Goal: Information Seeking & Learning: Learn about a topic

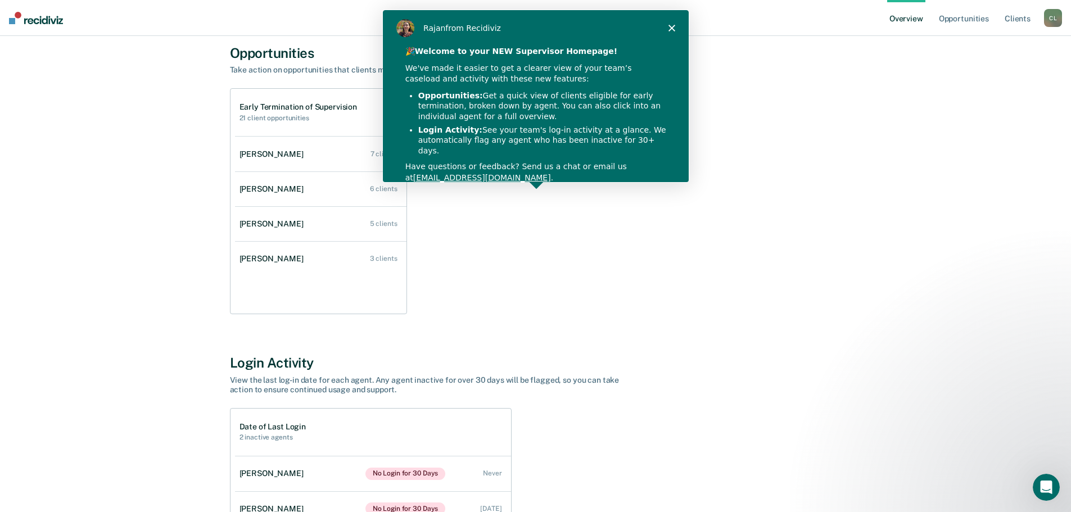
click at [669, 28] on icon "Close" at bounding box center [670, 27] width 7 height 7
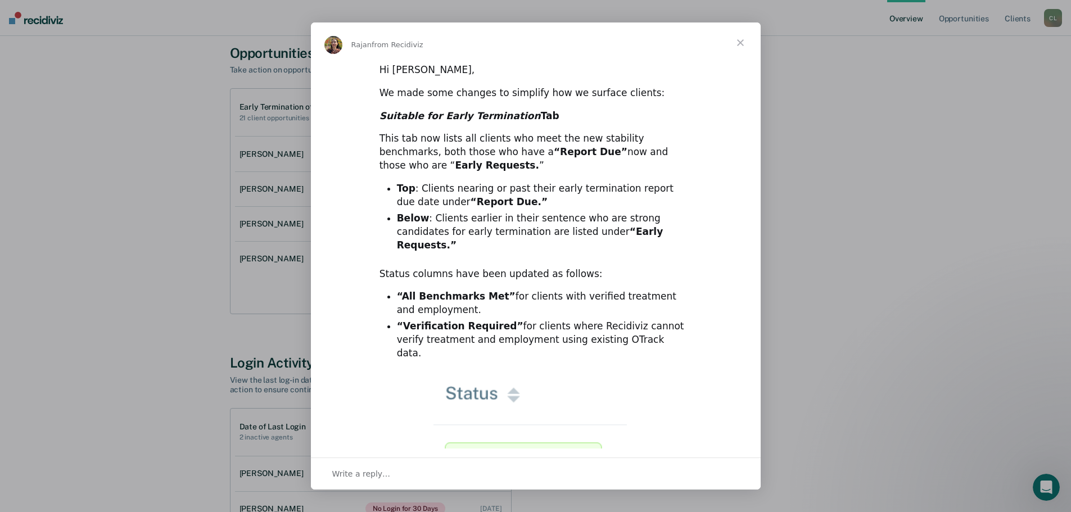
click at [738, 42] on span "Close" at bounding box center [740, 42] width 40 height 40
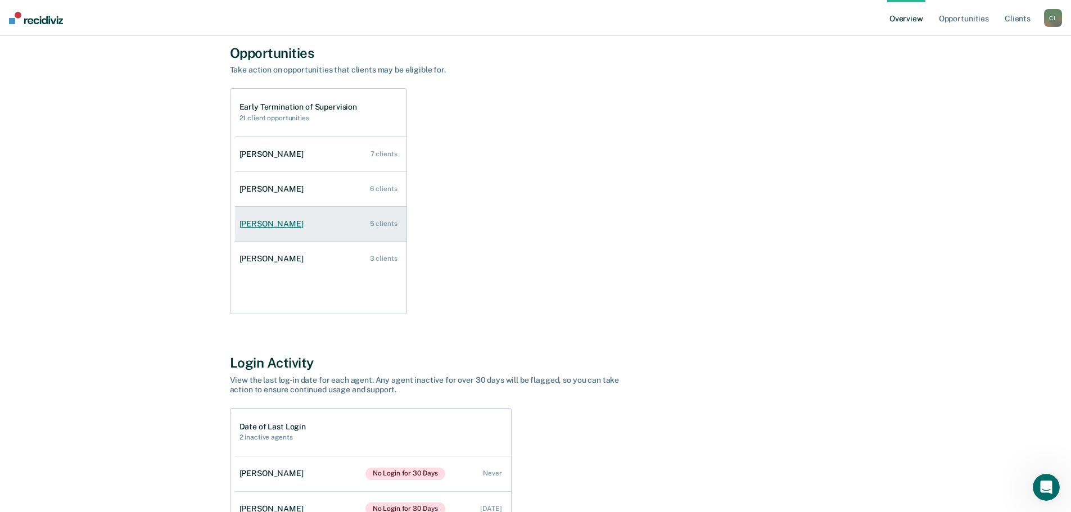
click at [270, 224] on div "[PERSON_NAME]" at bounding box center [273, 224] width 69 height 10
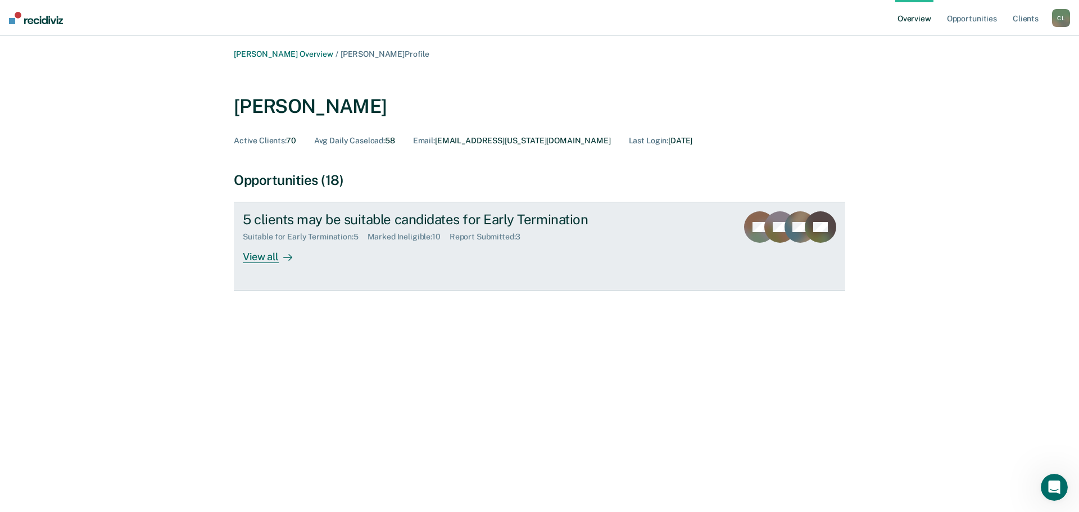
click at [255, 257] on div "View all" at bounding box center [274, 253] width 63 height 22
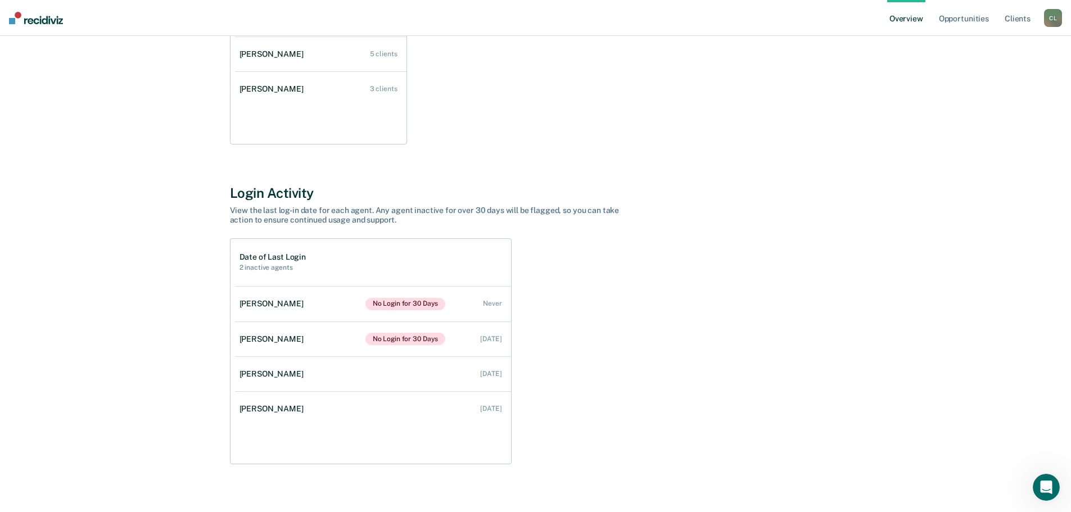
scroll to position [258, 0]
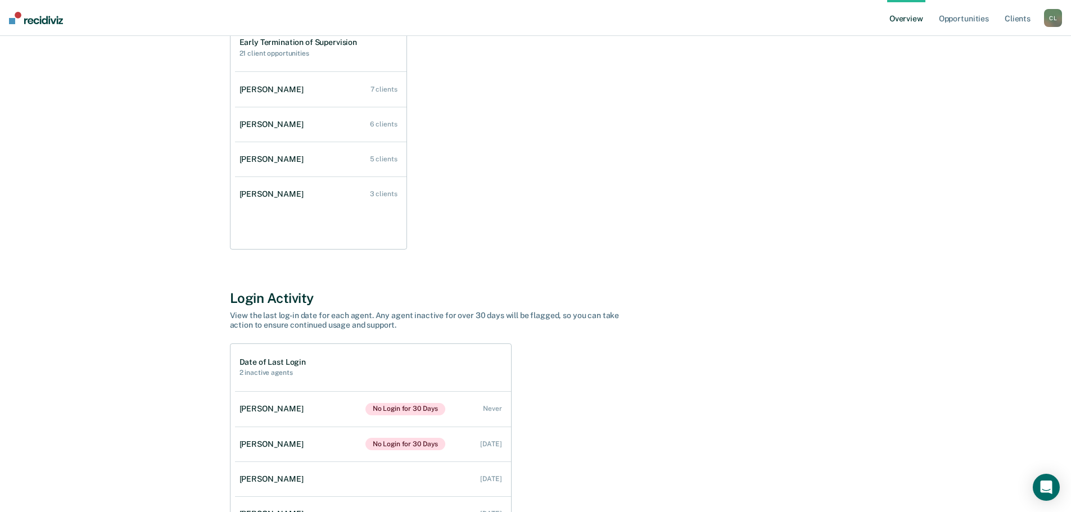
scroll to position [112, 0]
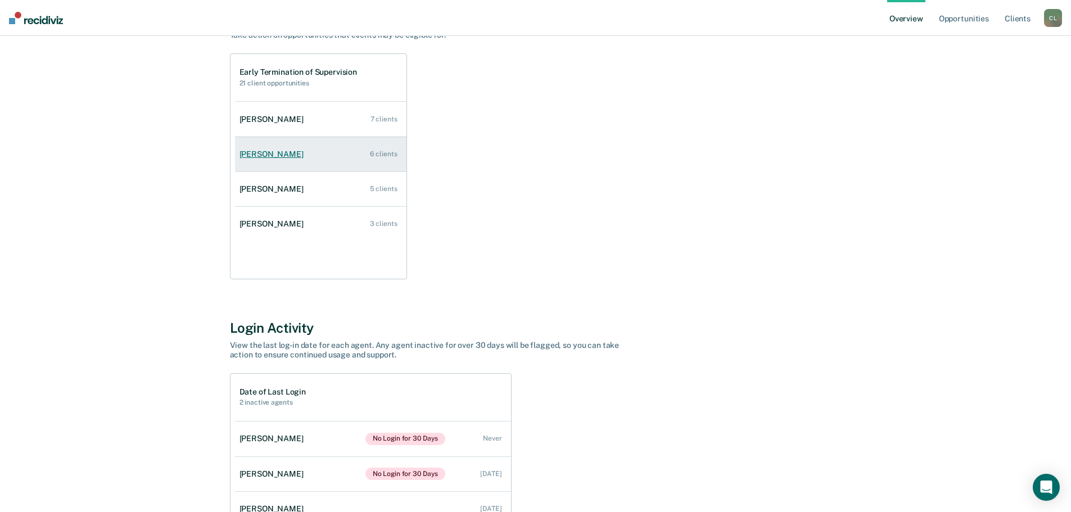
click at [389, 158] on link "[PERSON_NAME] 6 clients" at bounding box center [320, 154] width 171 height 32
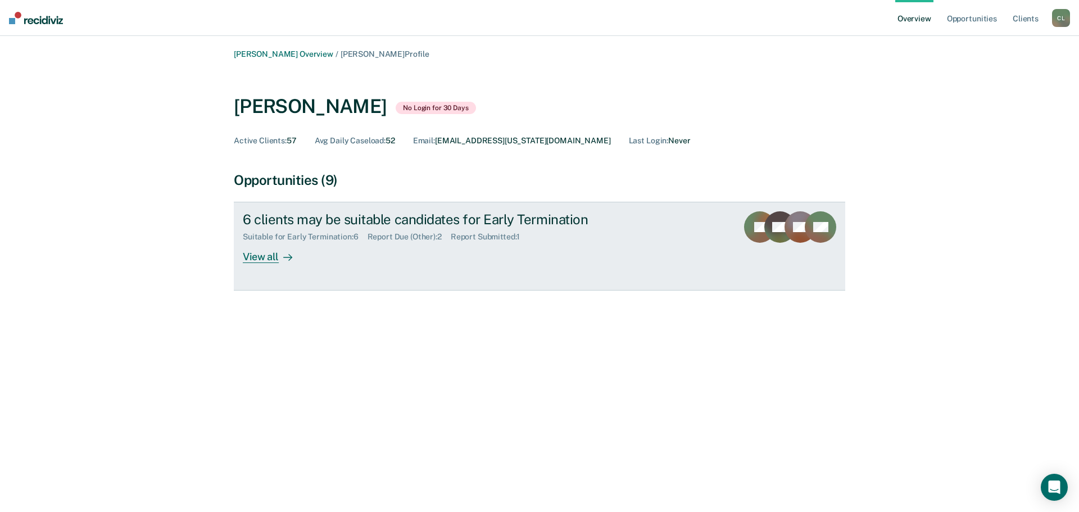
click at [271, 261] on div "View all" at bounding box center [274, 253] width 63 height 22
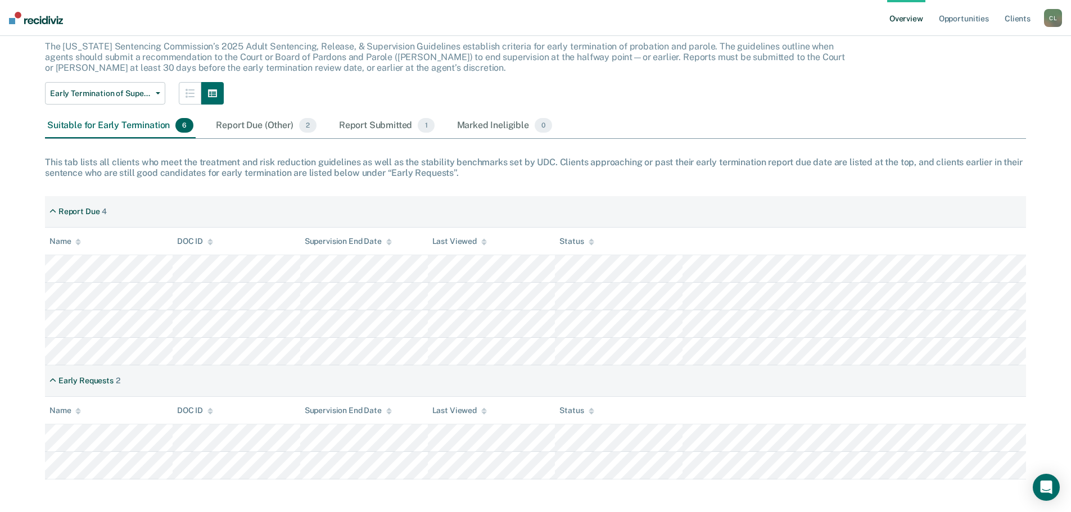
scroll to position [71, 0]
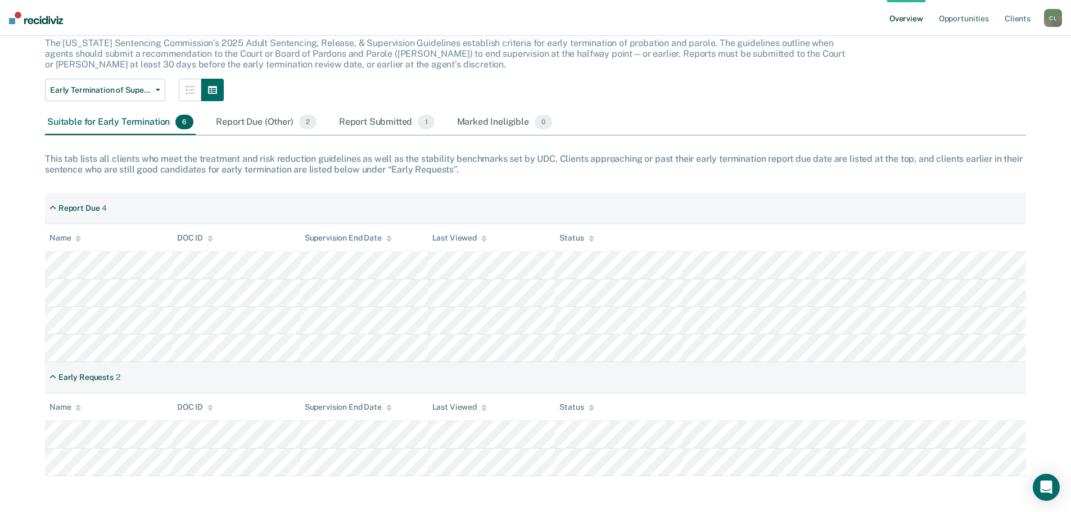
click at [265, 123] on div "Report Due (Other) 2" at bounding box center [266, 122] width 105 height 25
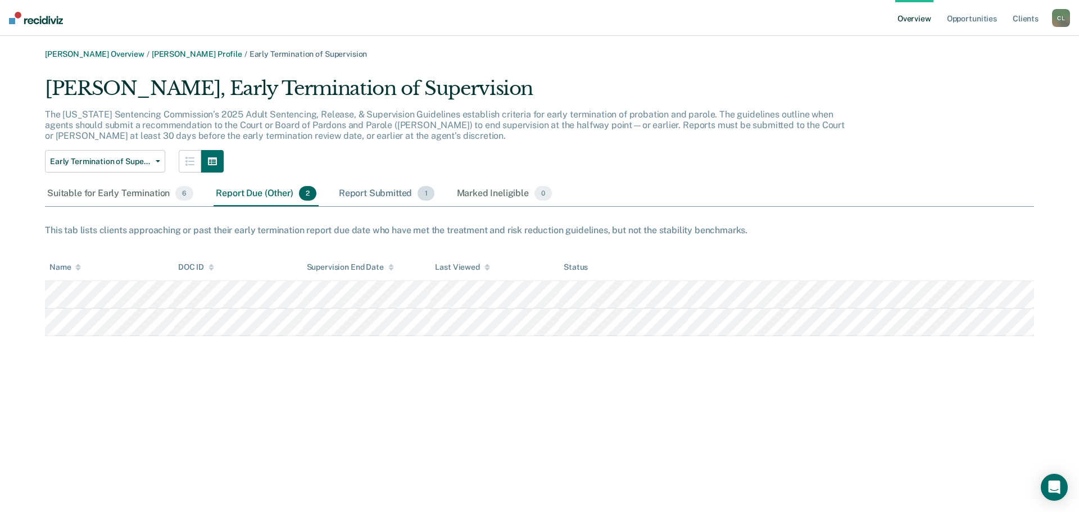
click at [382, 197] on div "Report Submitted 1" at bounding box center [387, 194] width 100 height 25
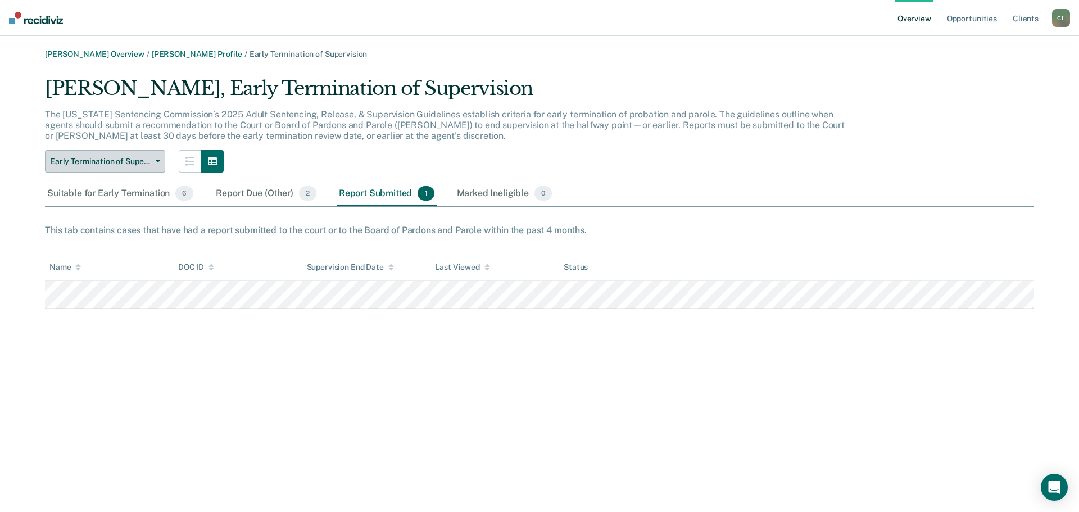
click at [161, 157] on button "Early Termination of Supervision" at bounding box center [105, 161] width 120 height 22
click at [182, 162] on button "button" at bounding box center [190, 161] width 22 height 22
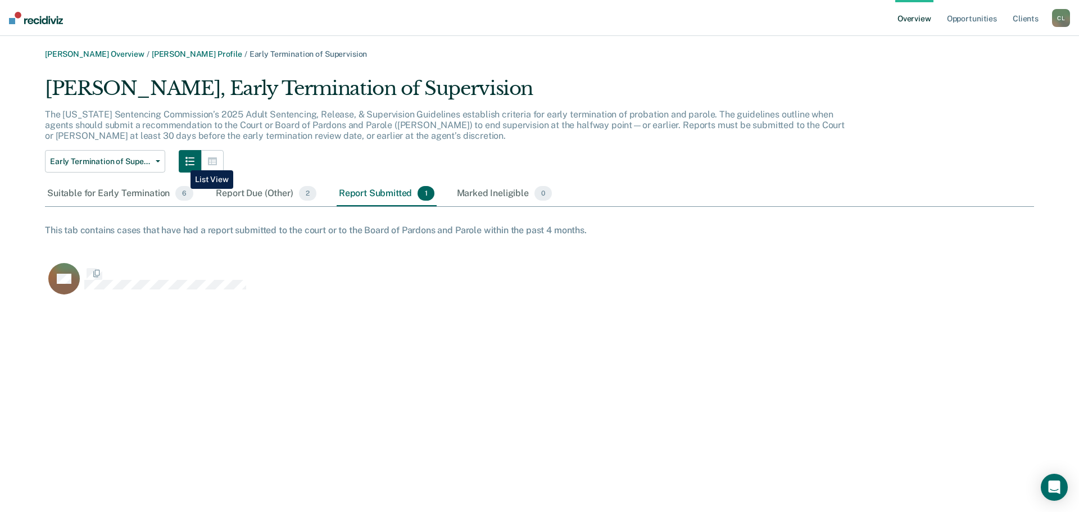
scroll to position [222, 981]
click at [207, 160] on button "button" at bounding box center [212, 161] width 22 height 22
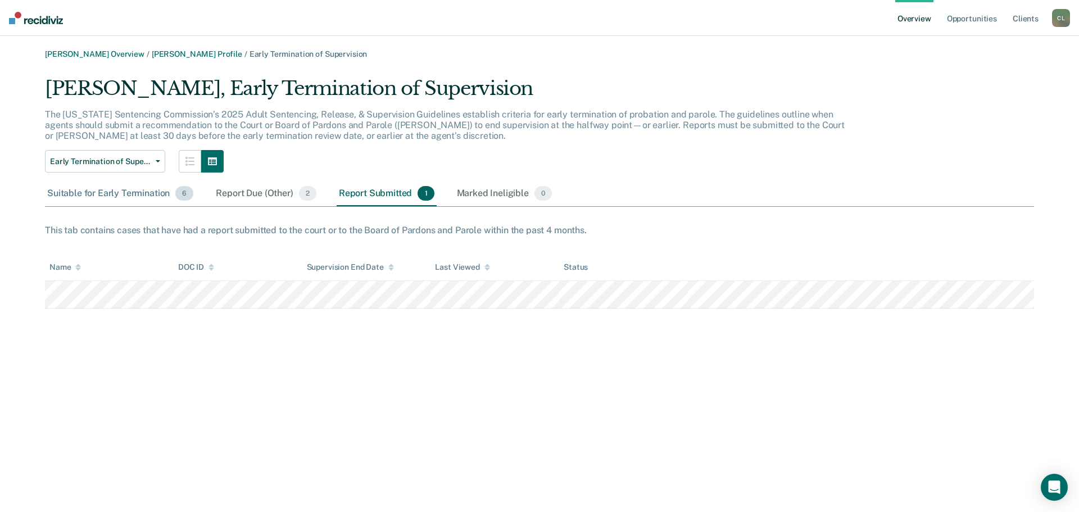
click at [144, 192] on div "Suitable for Early Termination 6" at bounding box center [120, 194] width 151 height 25
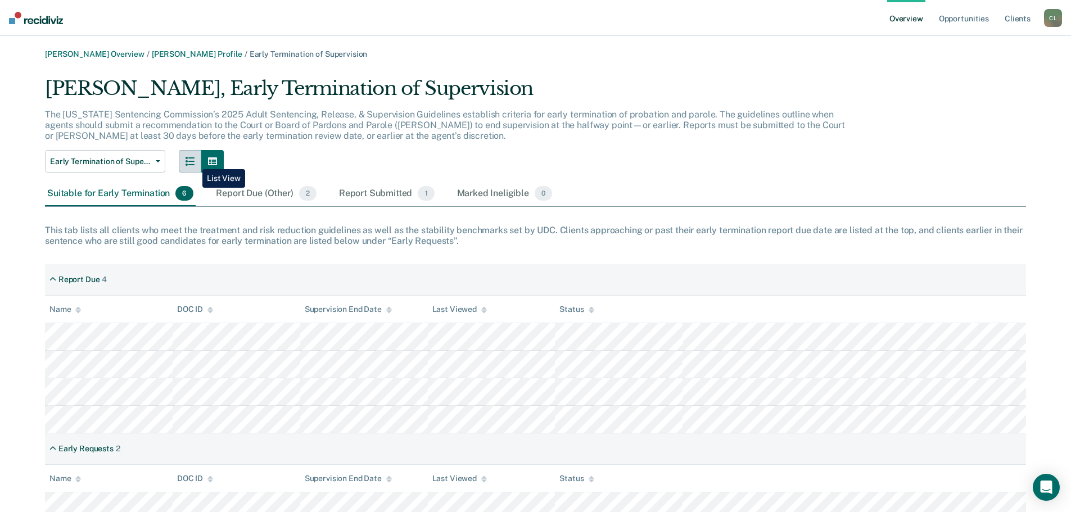
click at [194, 161] on icon "button" at bounding box center [189, 161] width 9 height 9
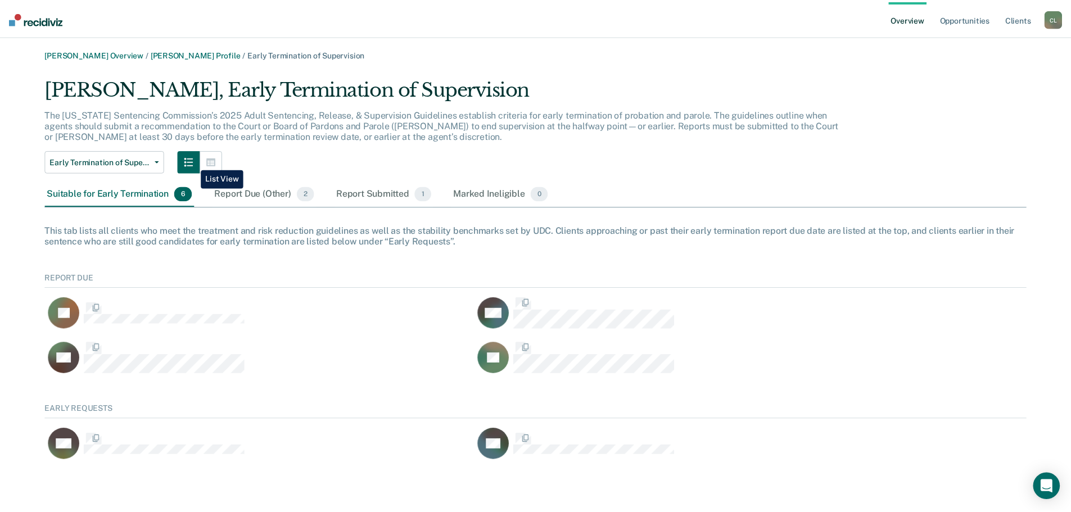
scroll to position [69, 981]
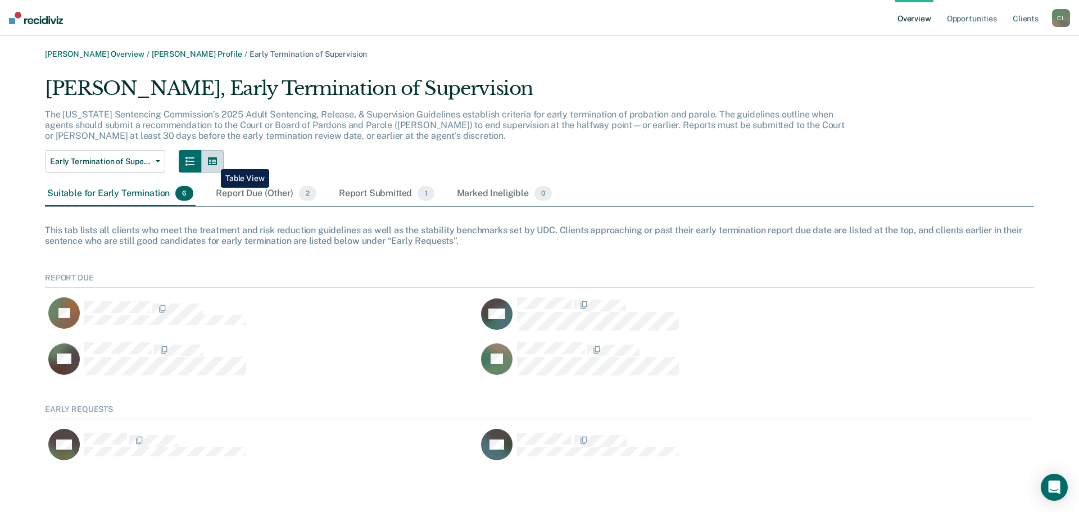
click at [212, 160] on icon "button" at bounding box center [212, 161] width 9 height 9
